Goal: Transaction & Acquisition: Subscribe to service/newsletter

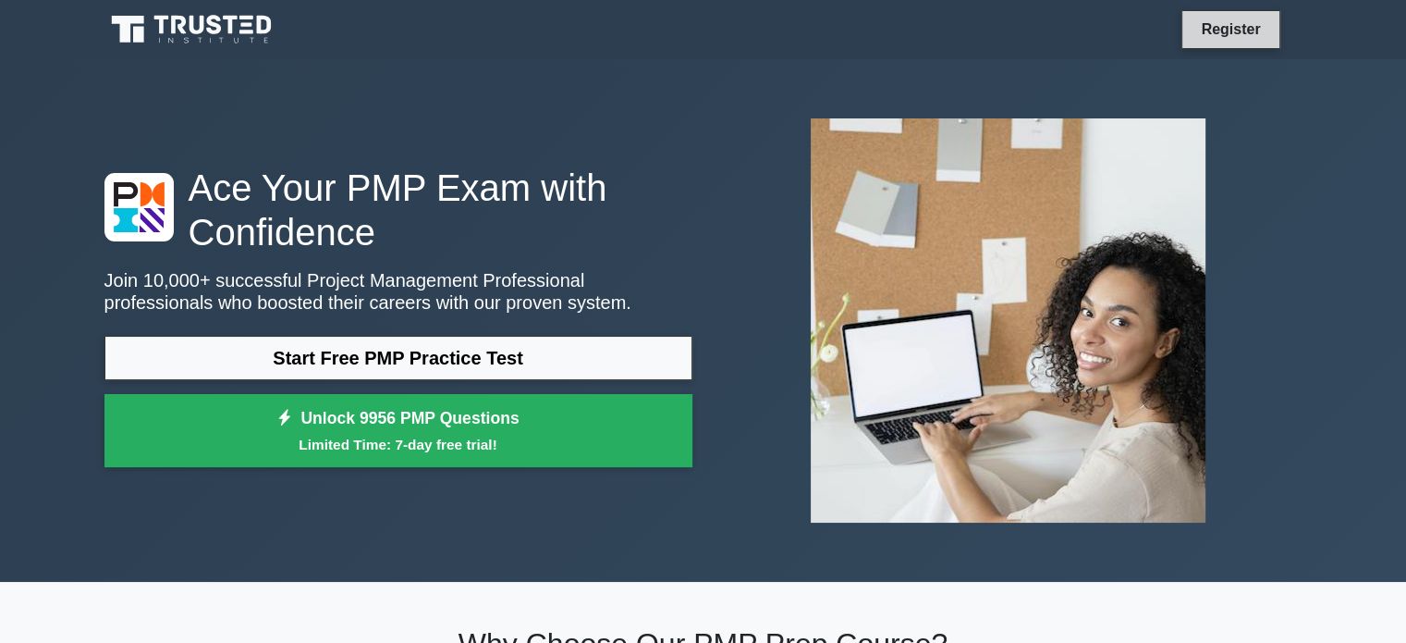
click at [1220, 18] on link "Register" at bounding box center [1230, 29] width 81 height 23
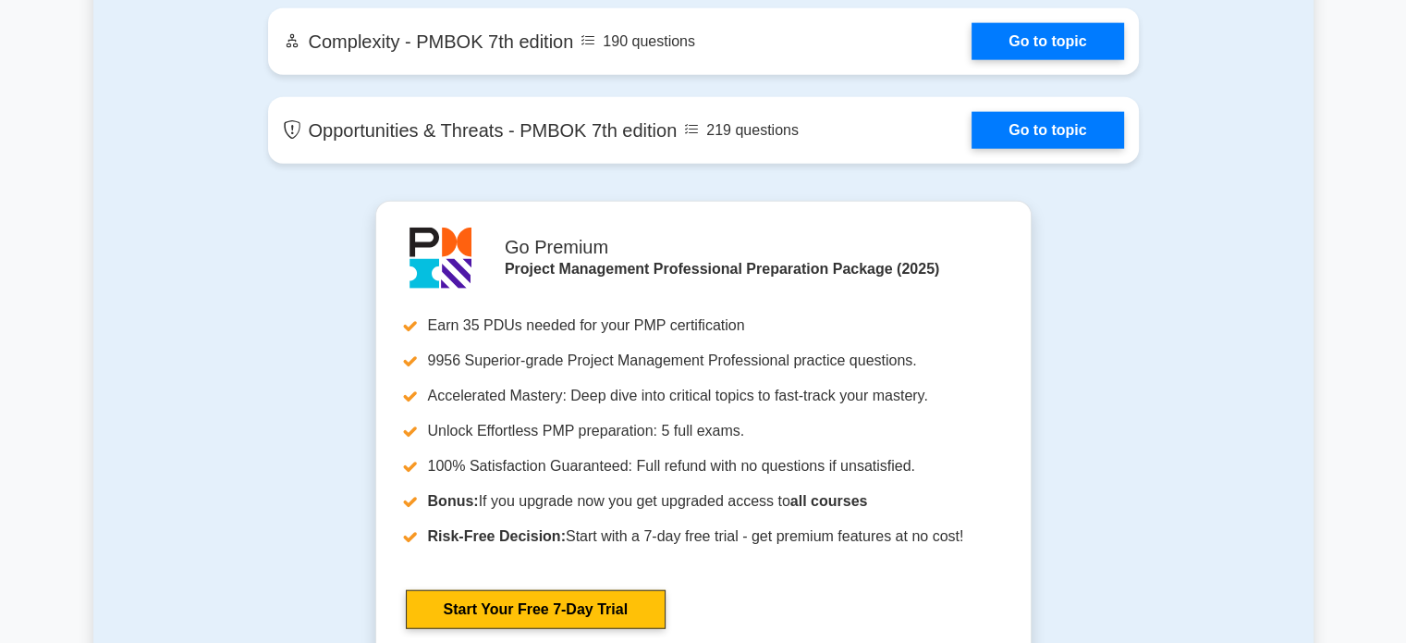
scroll to position [6458, 0]
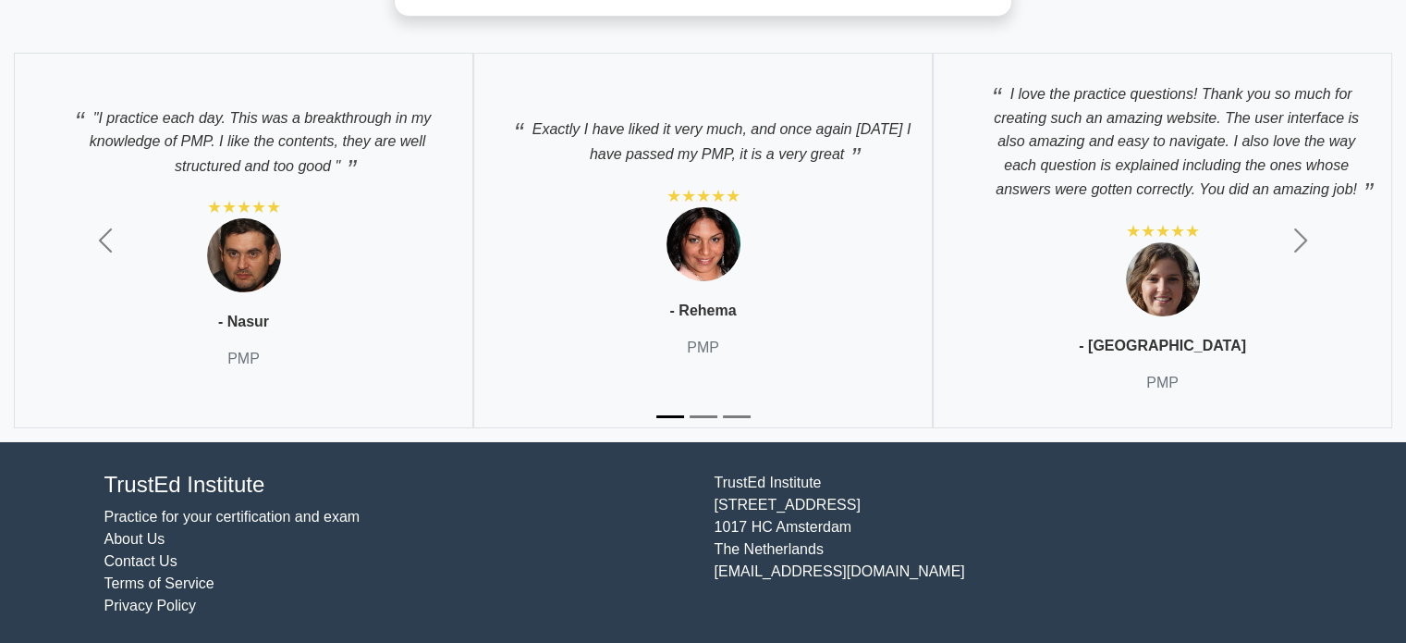
click at [122, 558] on link "Contact Us" at bounding box center [140, 561] width 73 height 16
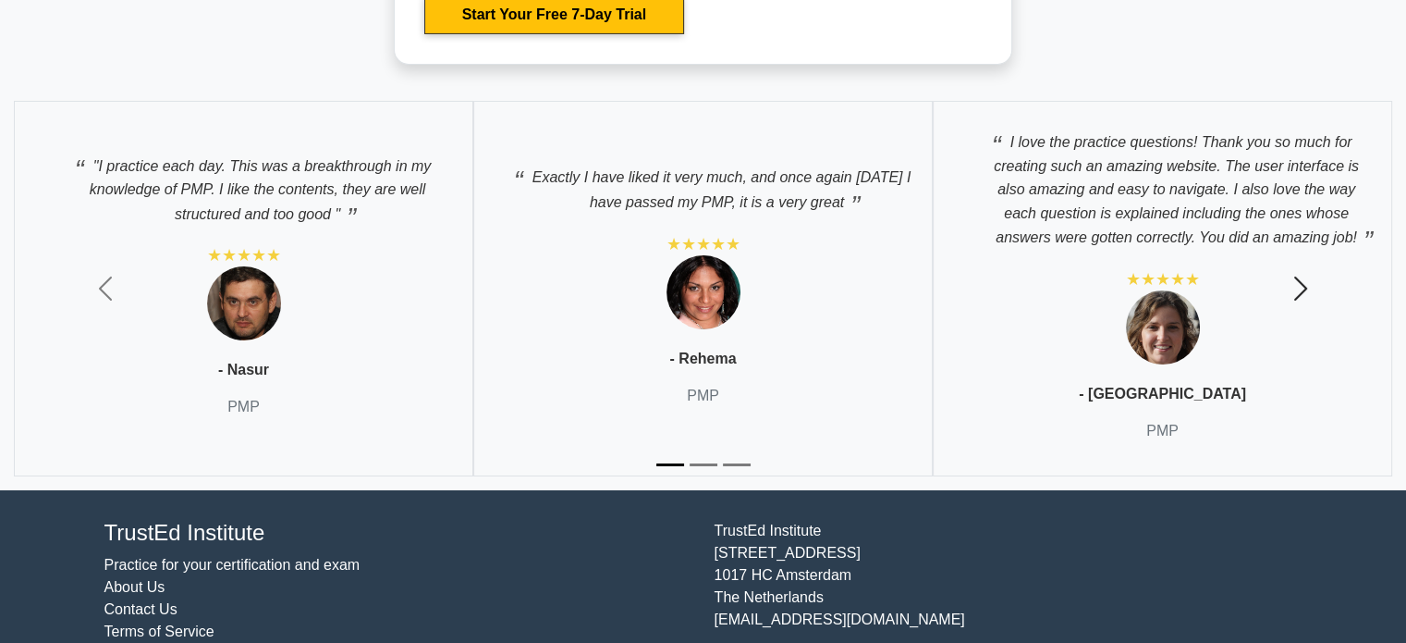
scroll to position [6365, 0]
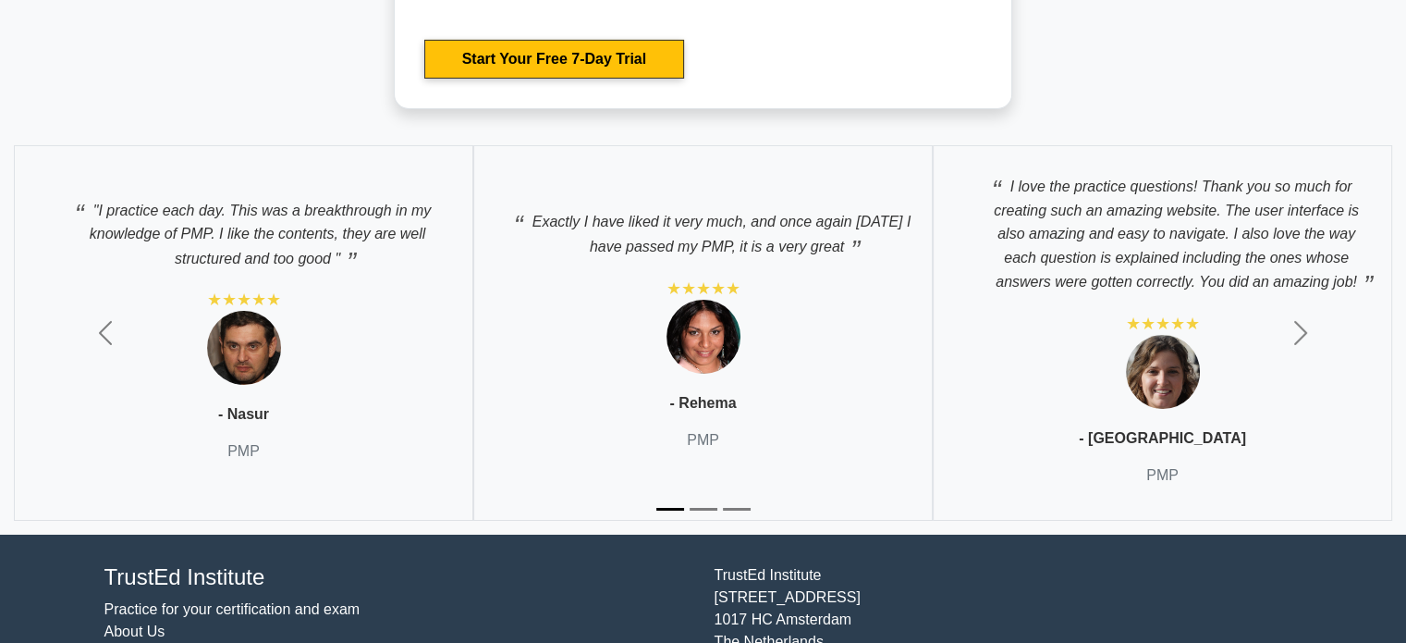
drag, startPoint x: 1403, startPoint y: 591, endPoint x: 1419, endPoint y: 136, distance: 455.2
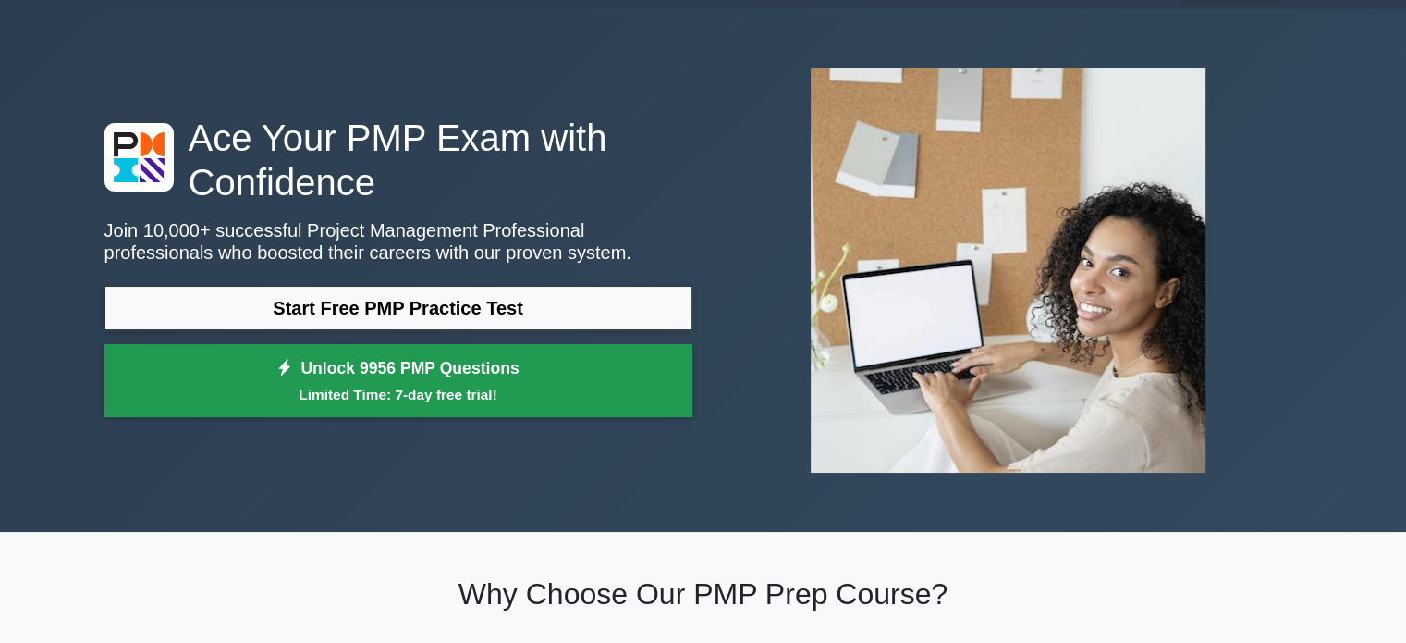
scroll to position [92, 0]
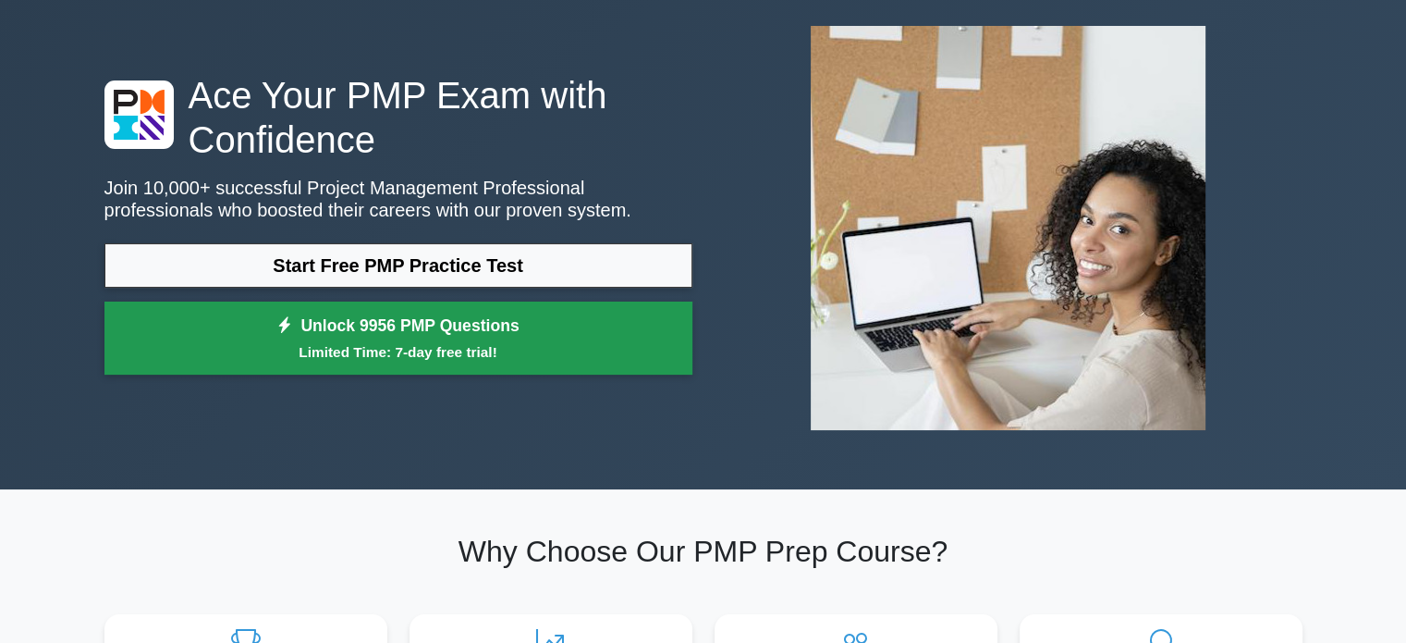
click at [559, 328] on link "Unlock 9956 PMP Questions Limited Time: 7-day free trial!" at bounding box center [398, 338] width 588 height 74
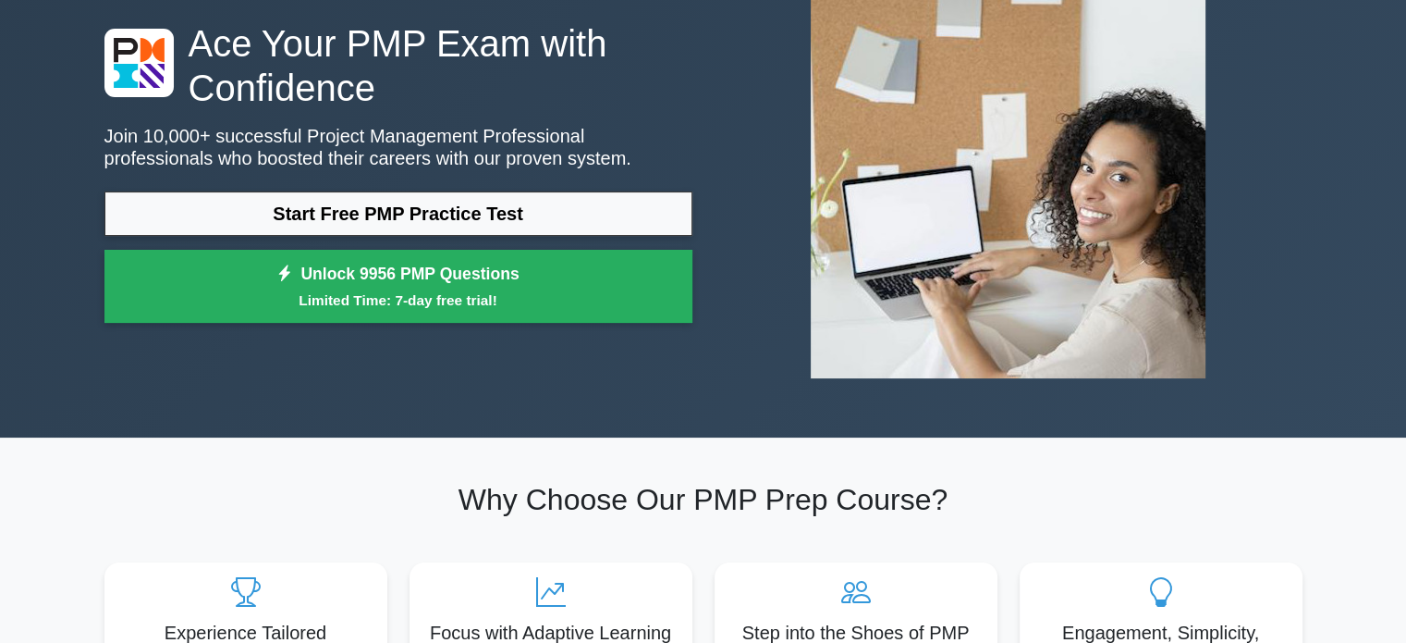
scroll to position [185, 0]
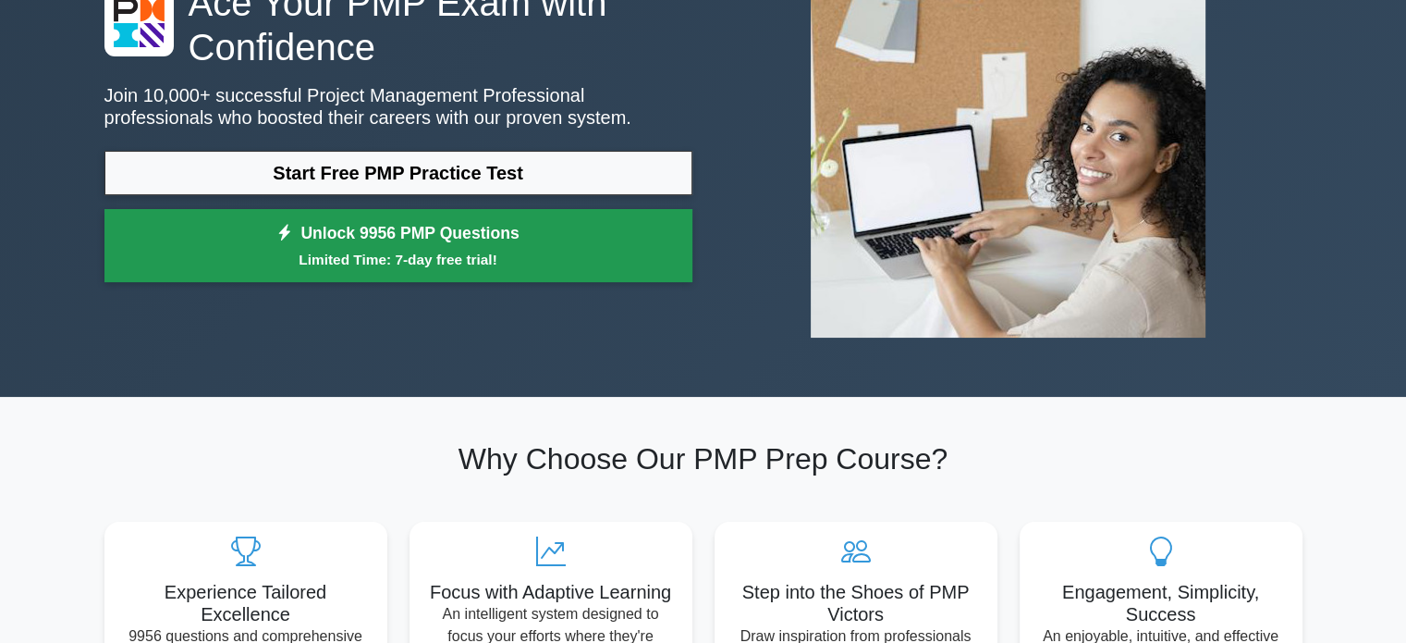
click at [613, 237] on link "Unlock 9956 PMP Questions Limited Time: 7-day free trial!" at bounding box center [398, 246] width 588 height 74
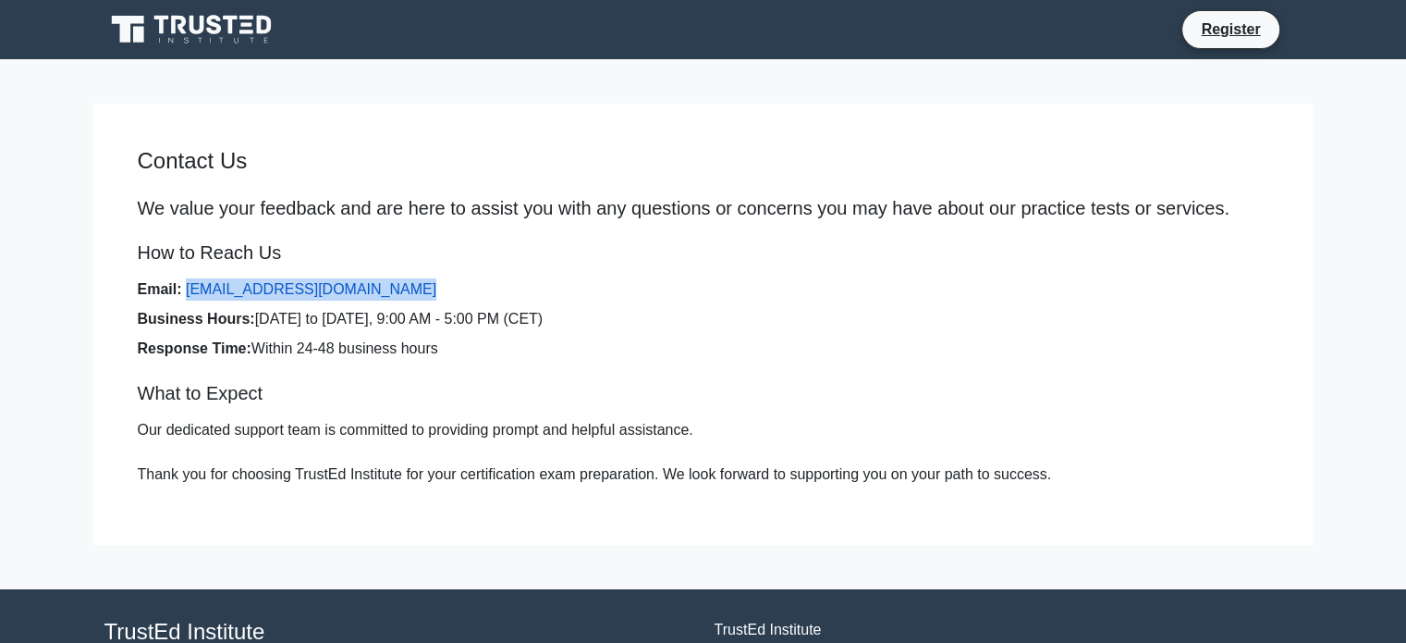
drag, startPoint x: 399, startPoint y: 282, endPoint x: 185, endPoint y: 298, distance: 215.1
click at [185, 298] on li "Email: [EMAIL_ADDRESS][DOMAIN_NAME]" at bounding box center [704, 289] width 1132 height 22
copy link "[EMAIL_ADDRESS][DOMAIN_NAME]"
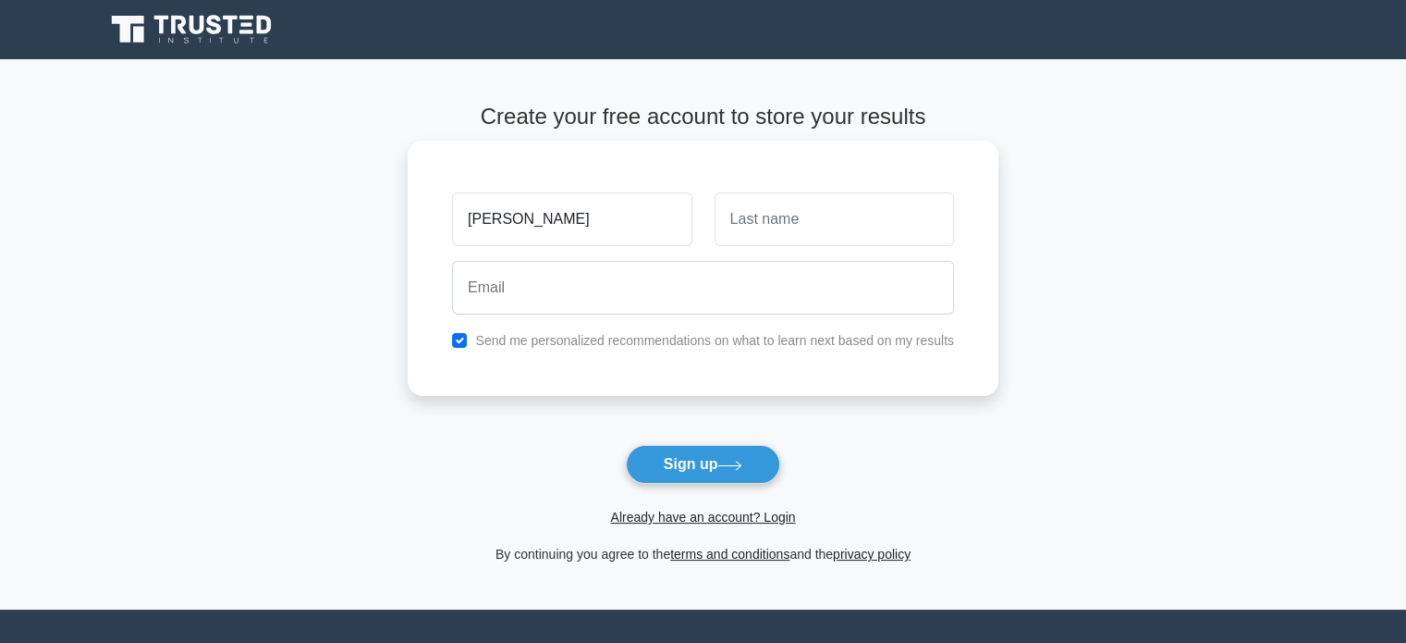
type input "[PERSON_NAME]"
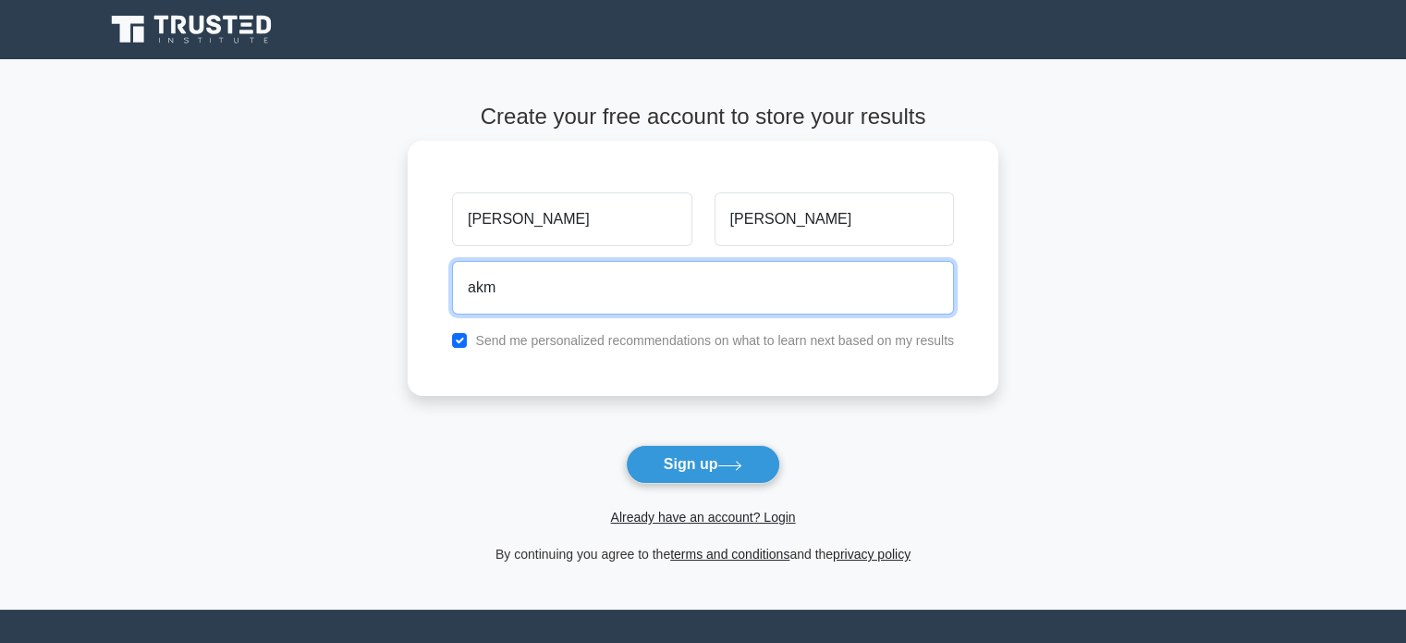
type input "[EMAIL_ADDRESS][DOMAIN_NAME]"
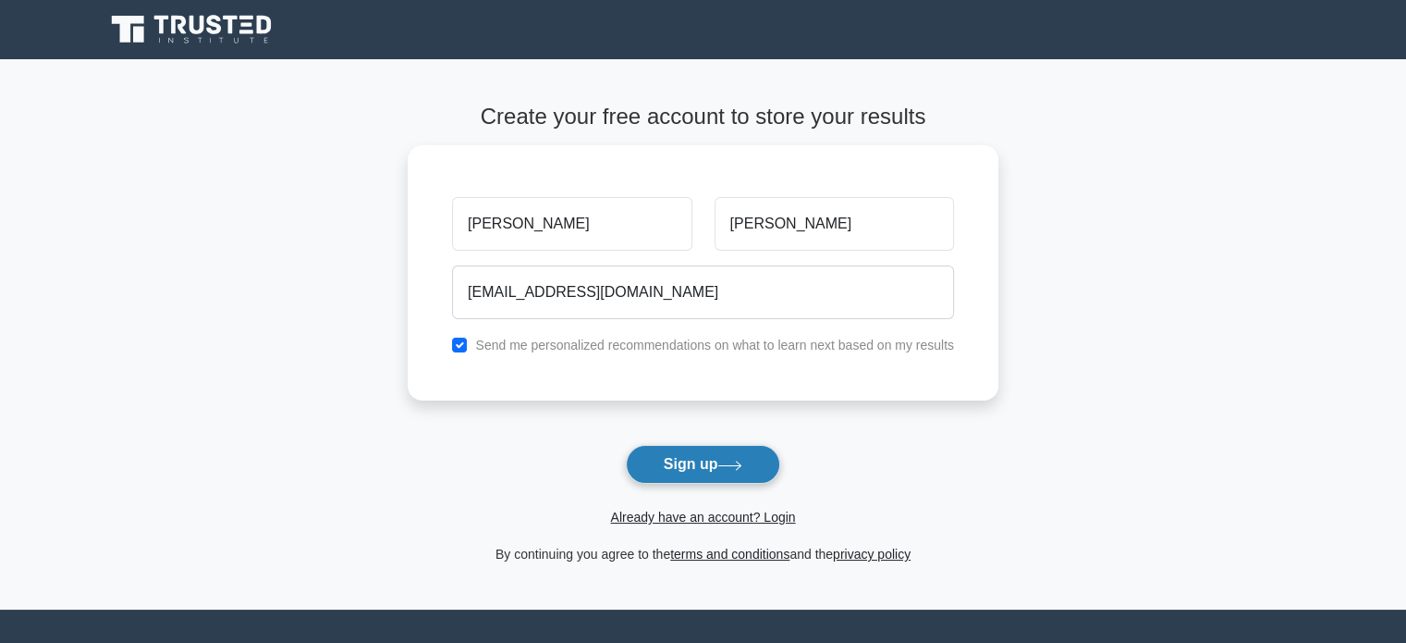
click at [715, 480] on button "Sign up" at bounding box center [703, 464] width 155 height 39
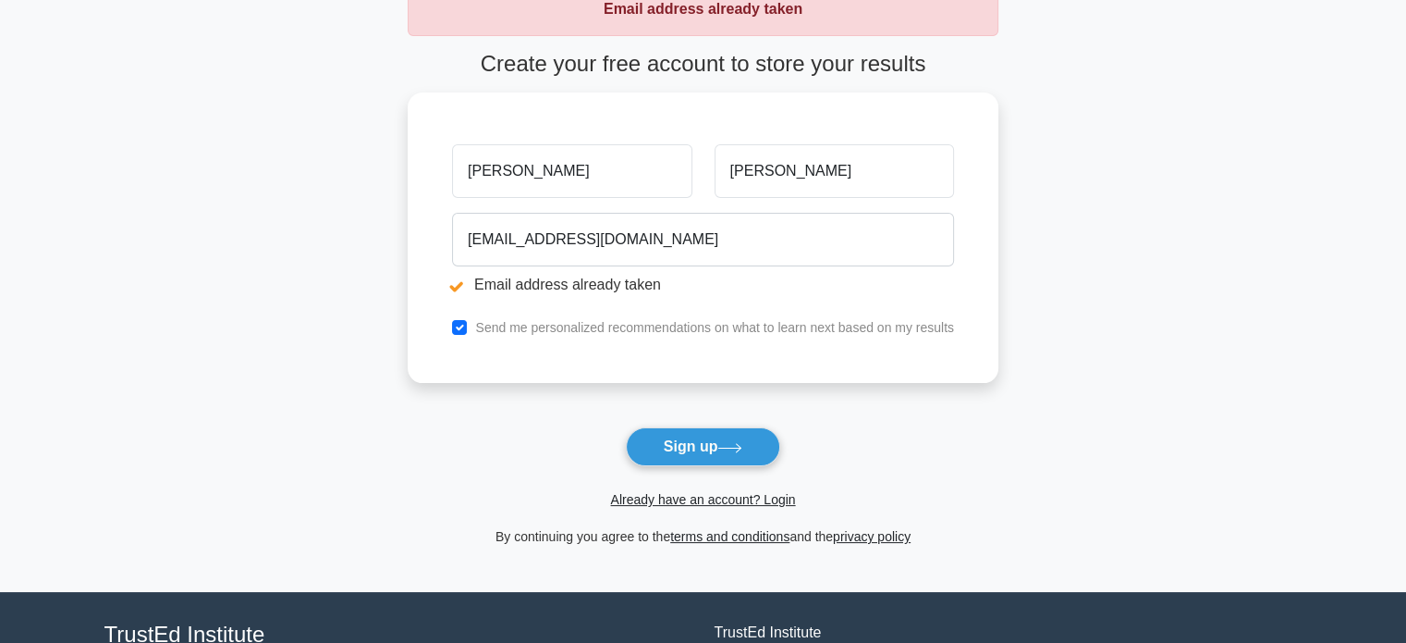
scroll to position [92, 0]
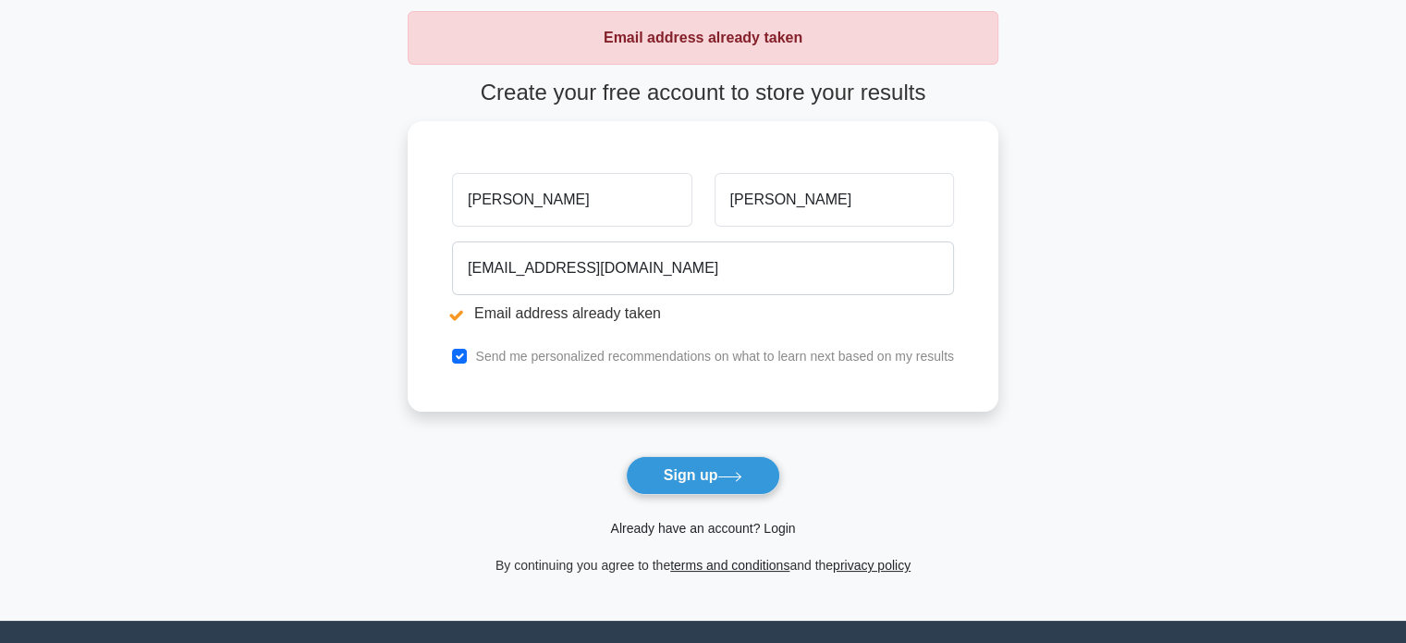
click at [776, 528] on link "Already have an account? Login" at bounding box center [702, 528] width 185 height 15
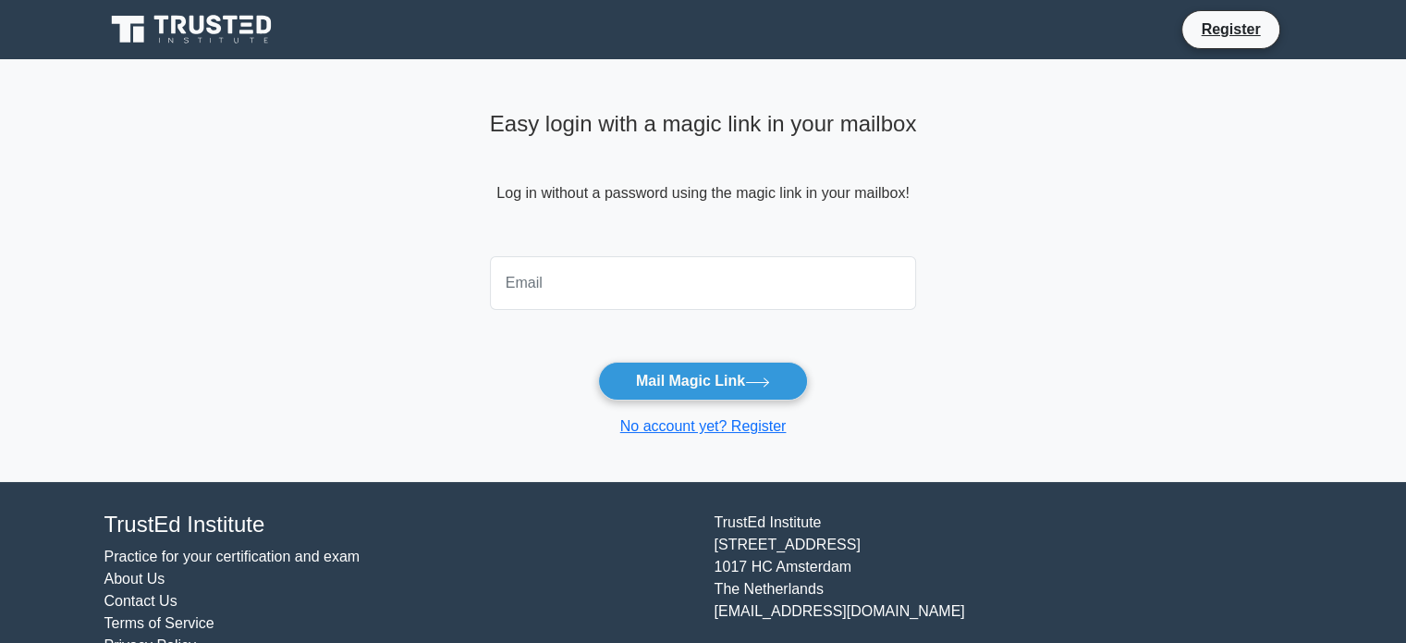
click at [618, 317] on form "Mail Magic Link No account yet? Register" at bounding box center [703, 343] width 427 height 189
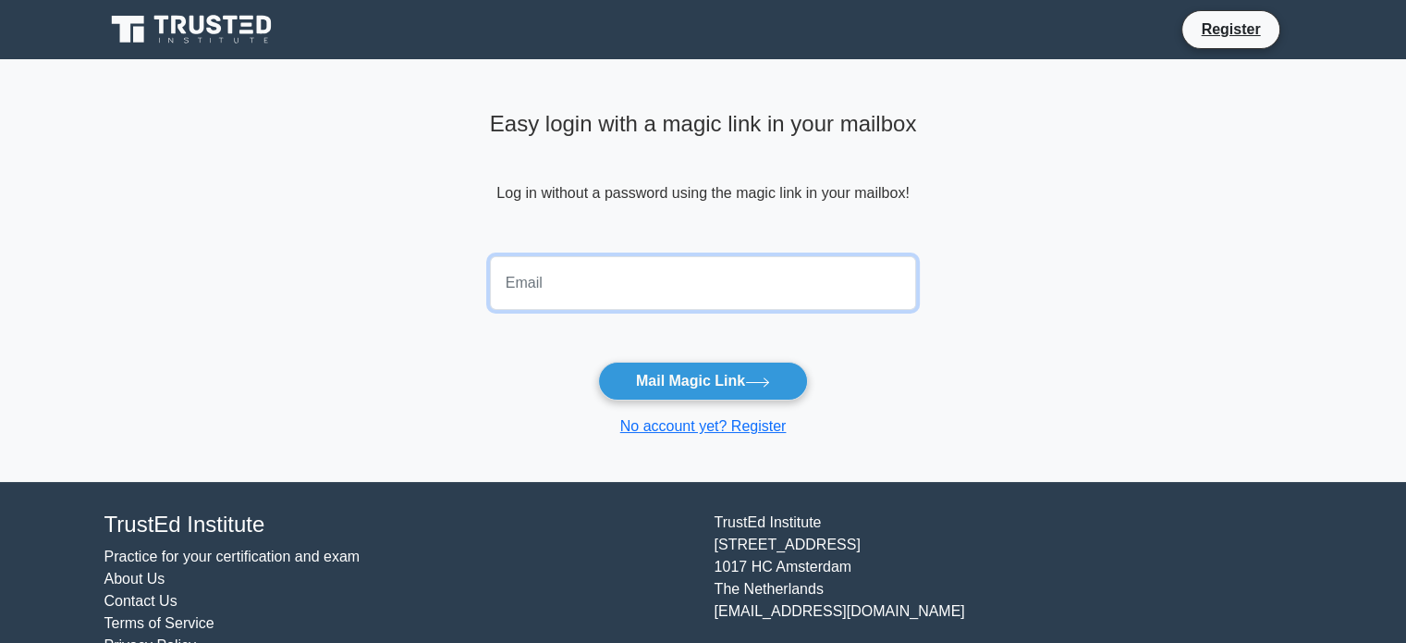
click at [622, 301] on input "email" at bounding box center [703, 283] width 427 height 54
type input "[EMAIL_ADDRESS][DOMAIN_NAME]"
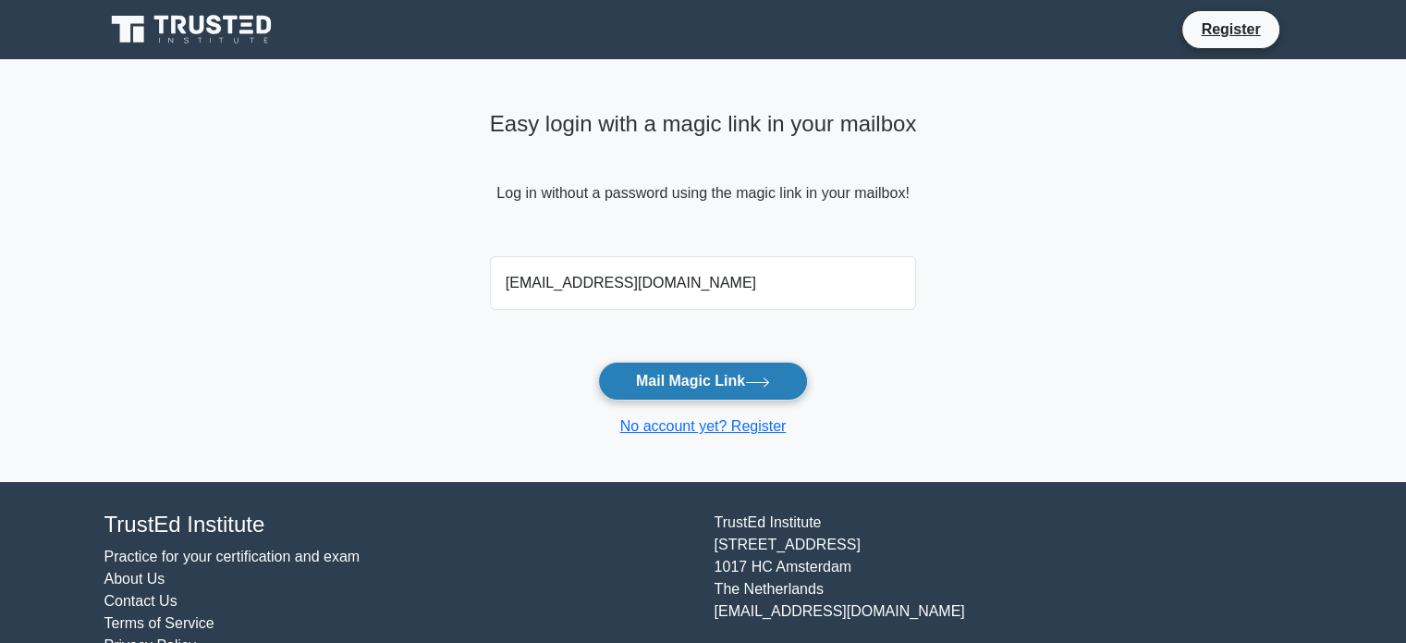
click at [682, 369] on button "Mail Magic Link" at bounding box center [703, 381] width 210 height 39
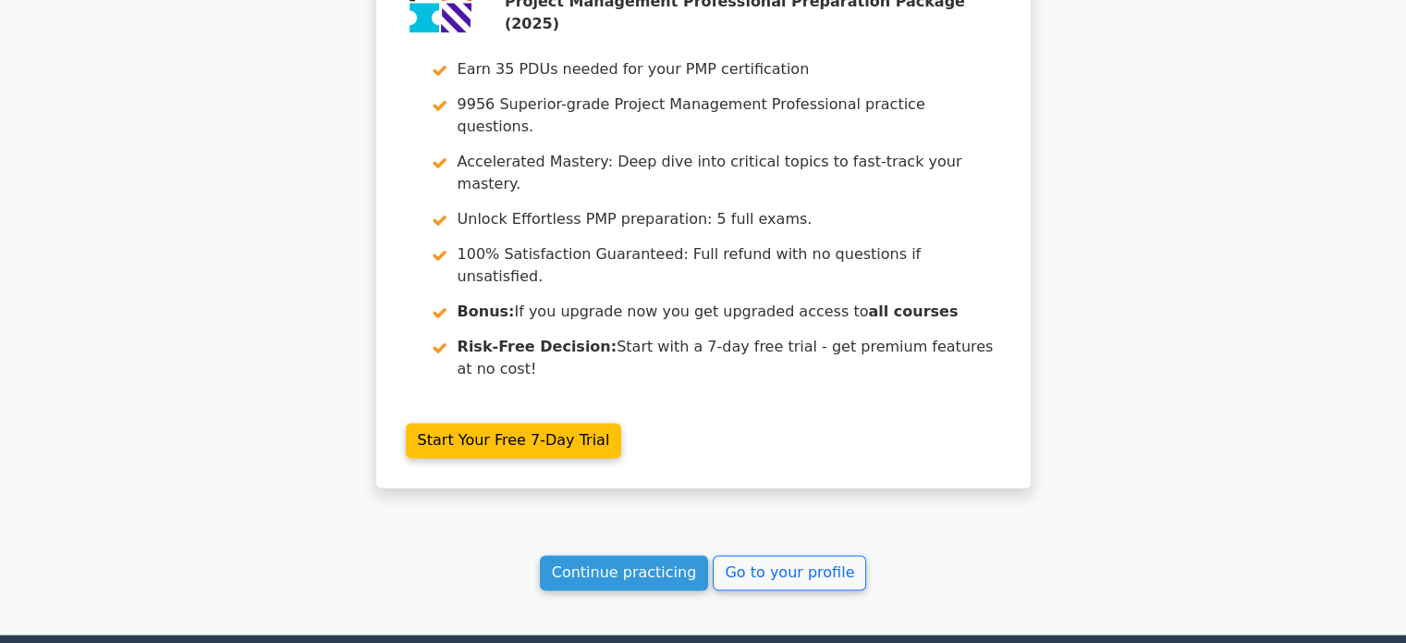
scroll to position [2786, 0]
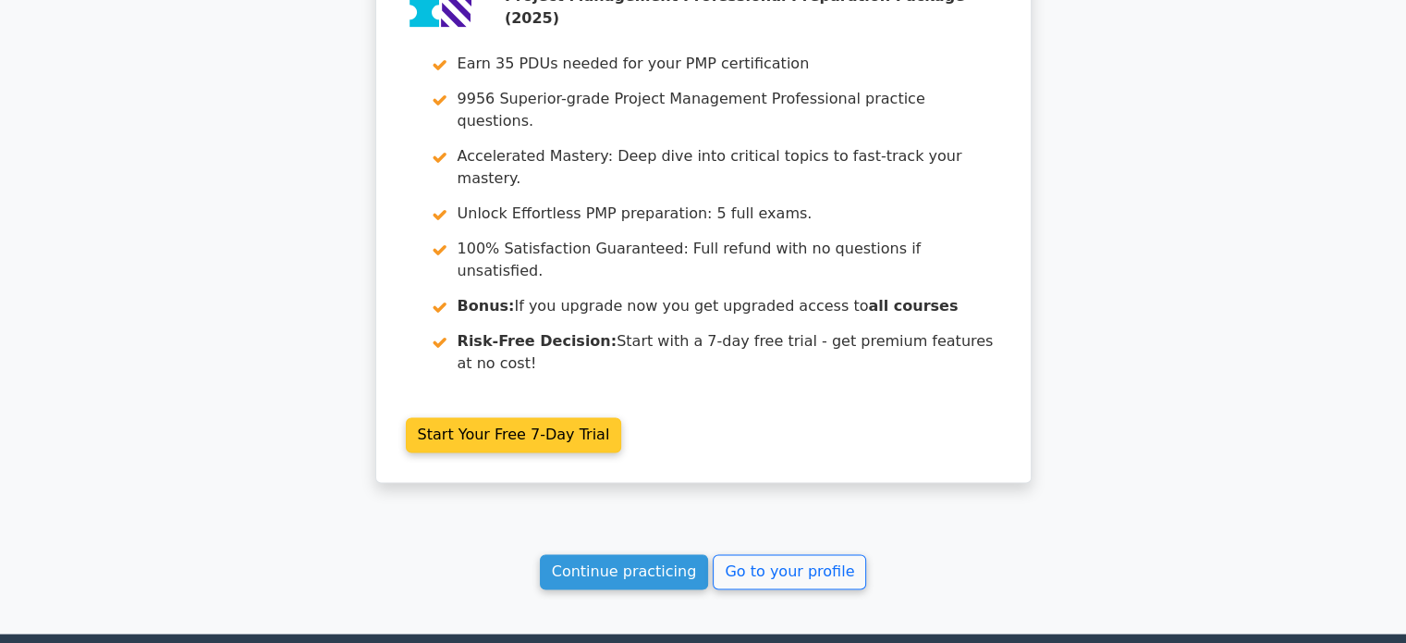
click at [529, 417] on link "Start Your Free 7-Day Trial" at bounding box center [514, 434] width 216 height 35
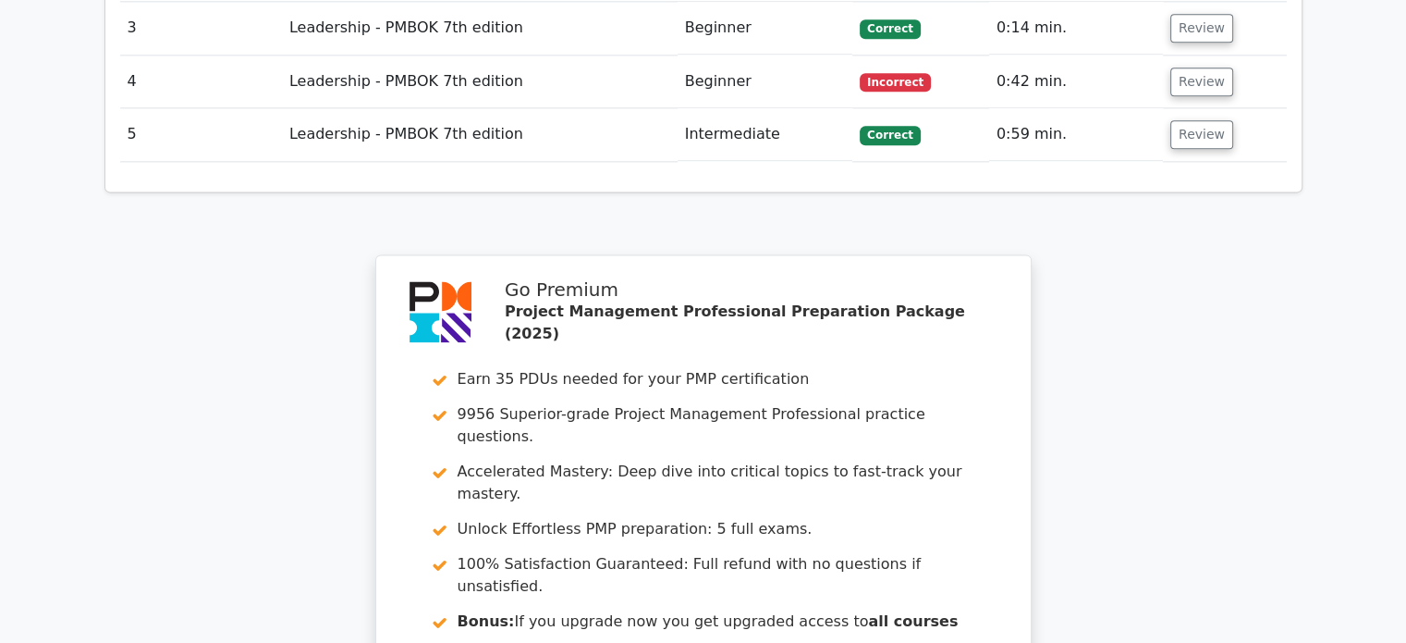
scroll to position [2416, 0]
